Goal: Transaction & Acquisition: Obtain resource

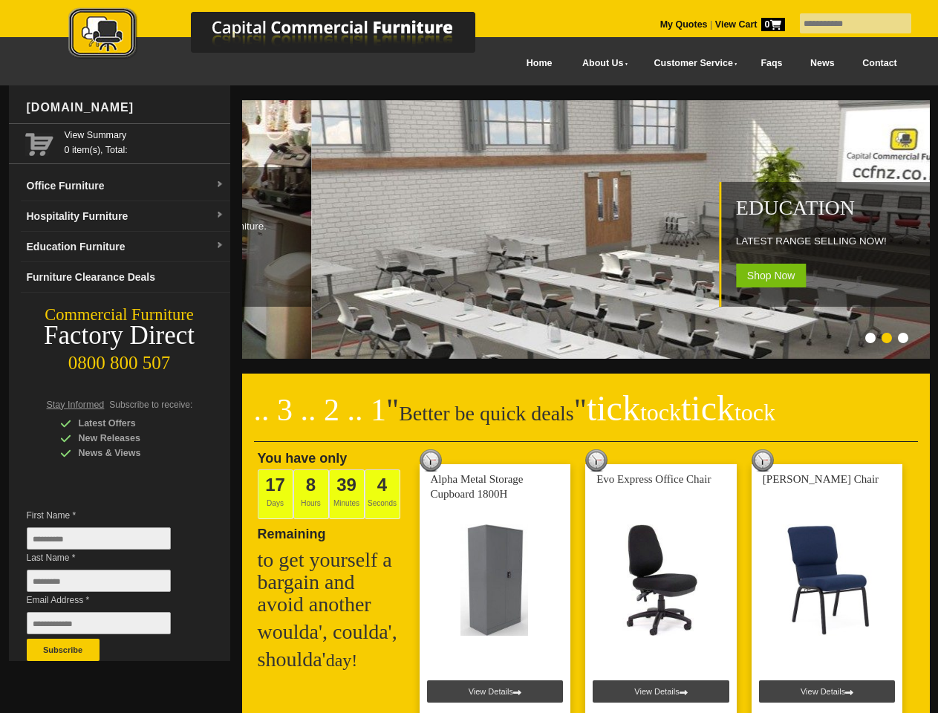
click at [846, 24] on input "text" at bounding box center [855, 23] width 111 height 20
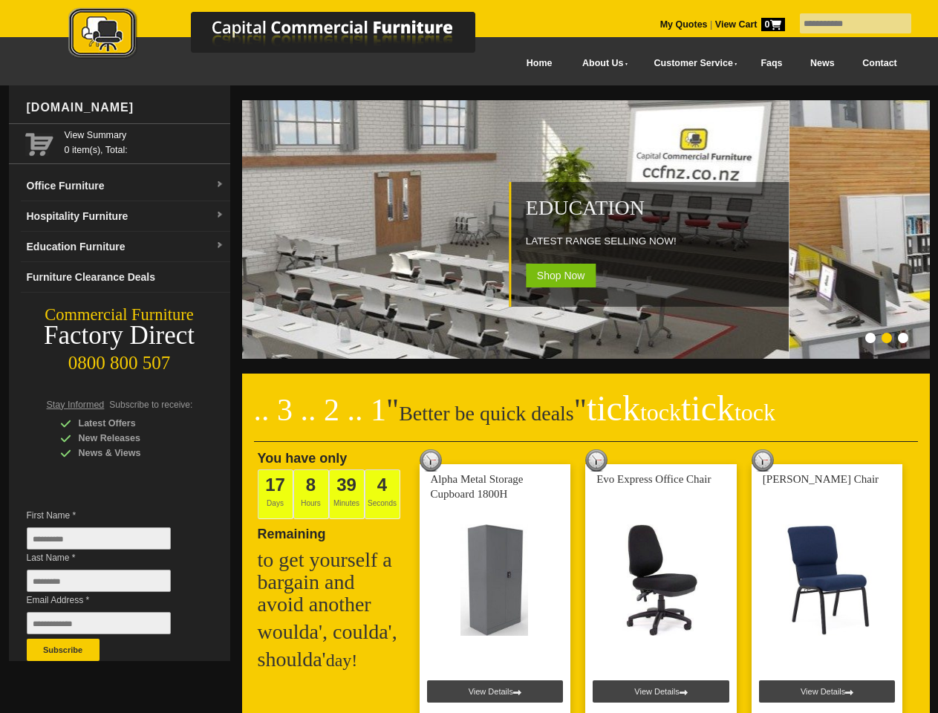
click at [110, 584] on input "Last Name *" at bounding box center [99, 580] width 144 height 22
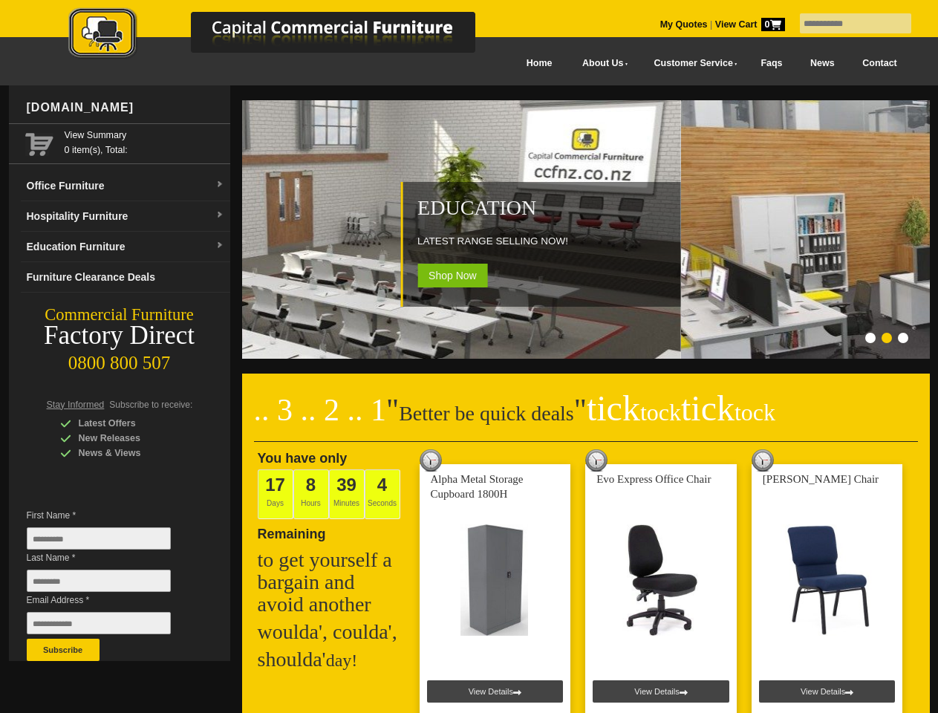
click at [63, 650] on button "Subscribe" at bounding box center [63, 650] width 73 height 22
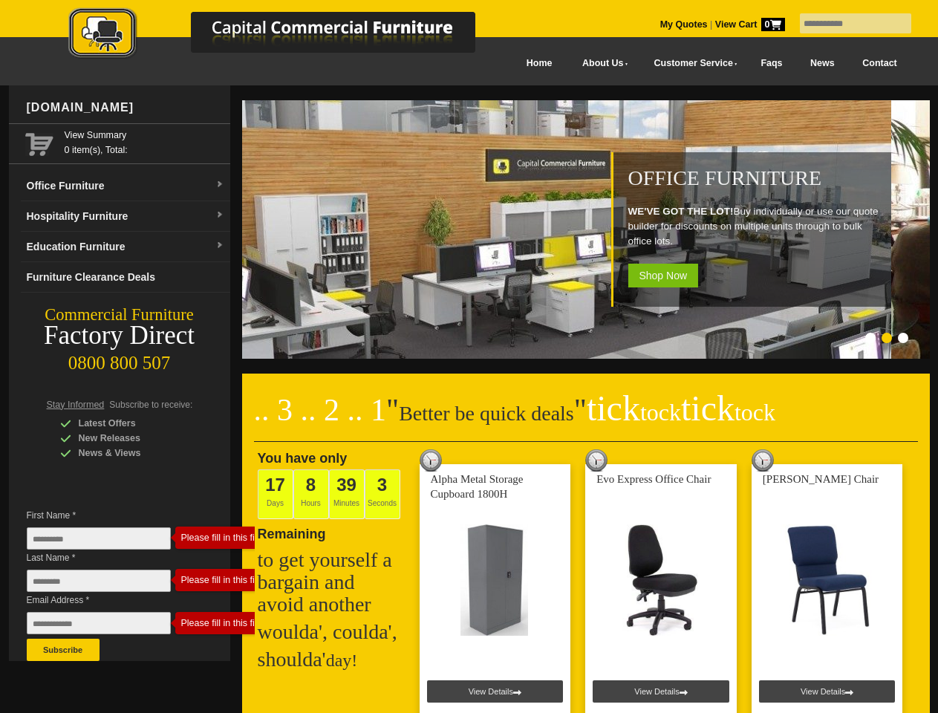
click at [567, 340] on ol at bounding box center [567, 340] width 695 height 15
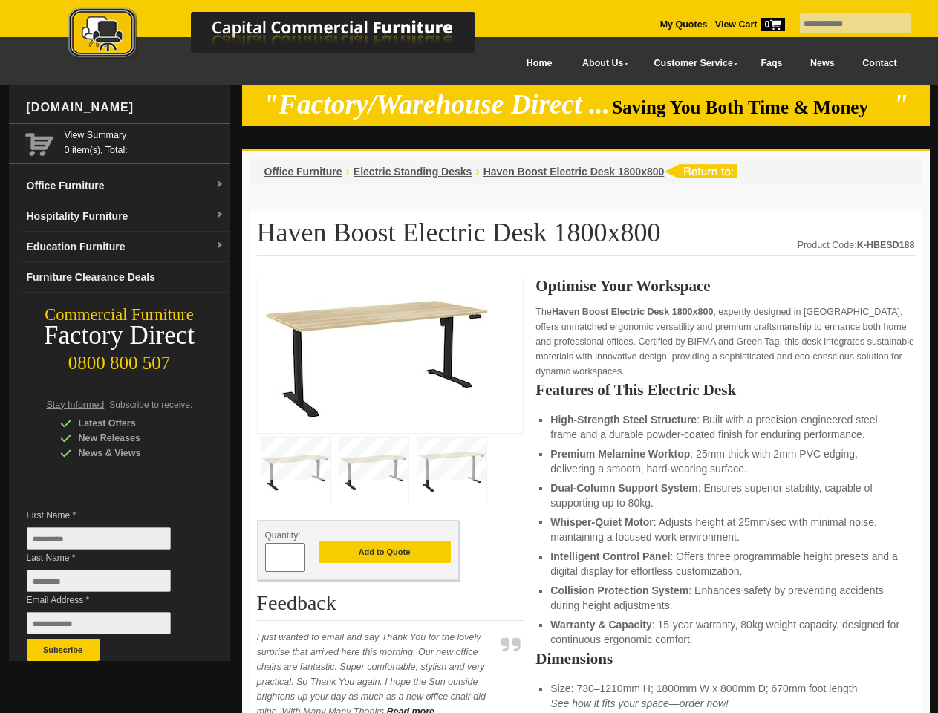
click at [846, 24] on input "text" at bounding box center [855, 23] width 111 height 20
click at [110, 584] on input "Last Name *" at bounding box center [99, 580] width 144 height 22
click at [63, 650] on button "Subscribe" at bounding box center [63, 650] width 73 height 22
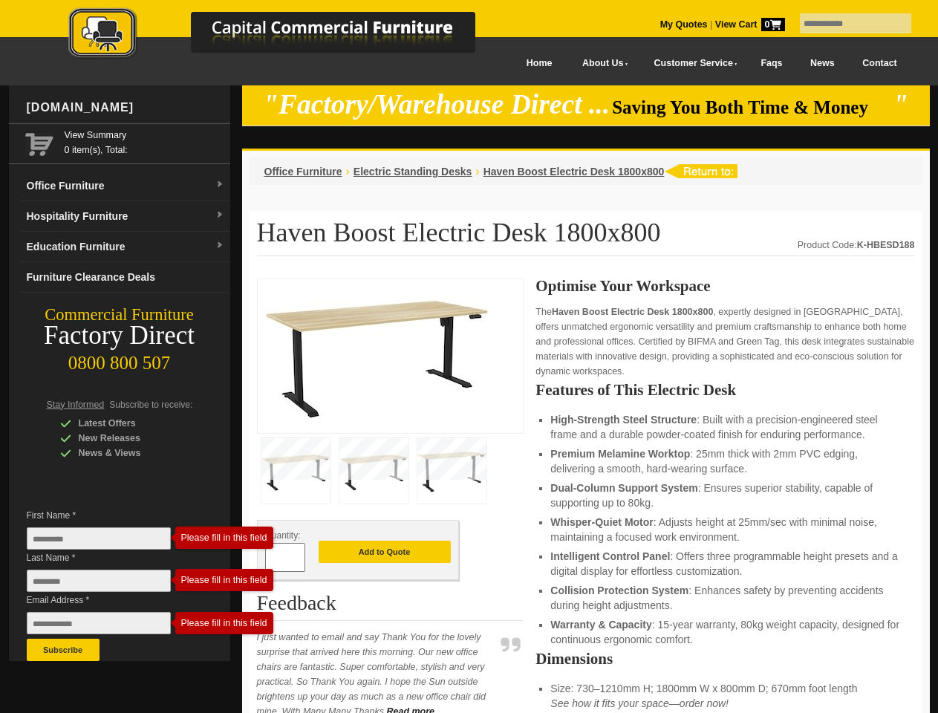
click at [586, 496] on li "Dual-Column Support System : Ensures superior stability, capable of supporting …" at bounding box center [724, 495] width 349 height 30
click at [385, 552] on button "Add to Quote" at bounding box center [385, 552] width 132 height 22
